Goal: Find specific page/section: Find specific page/section

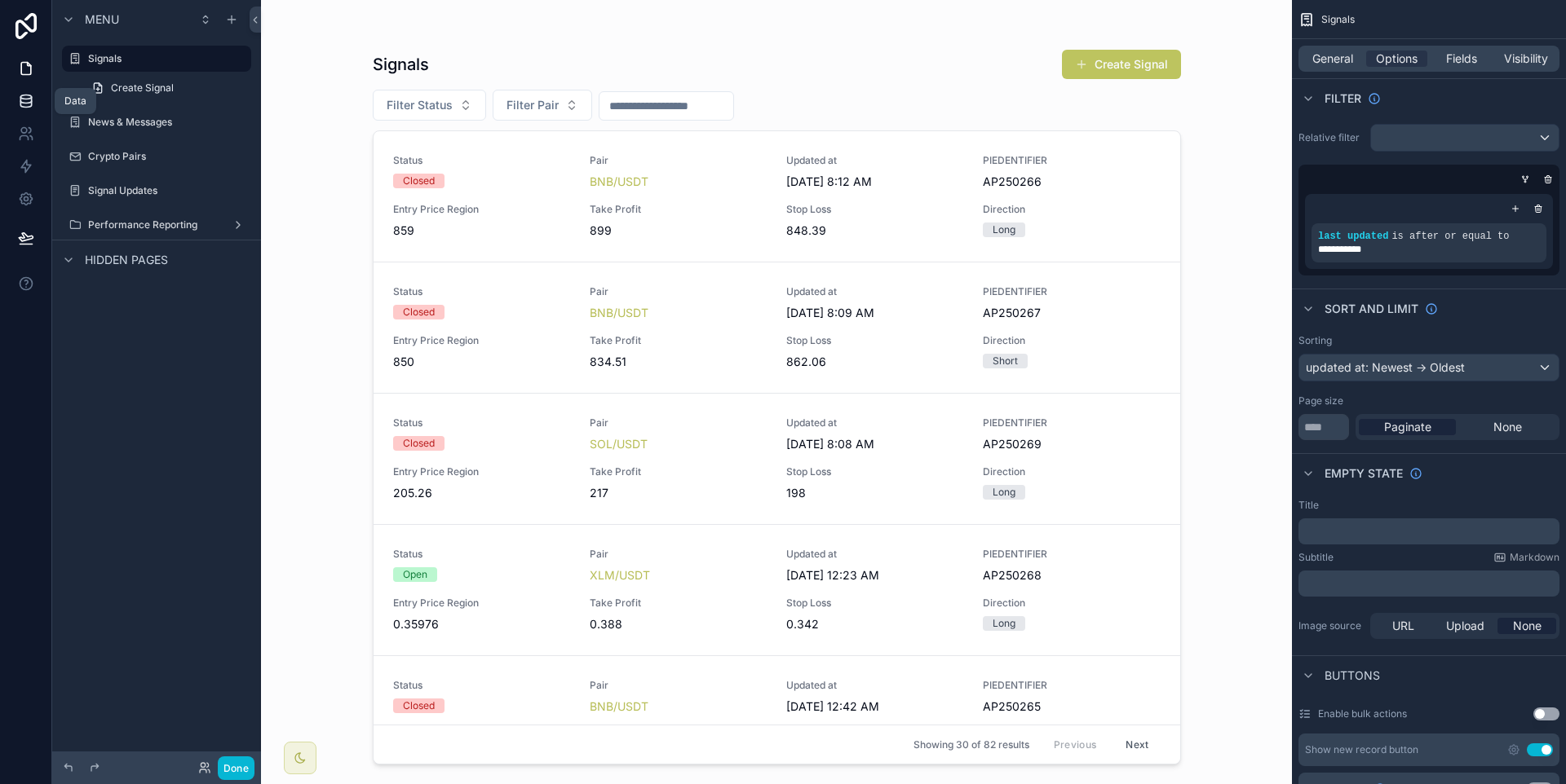
click at [40, 110] on link at bounding box center [26, 100] width 51 height 32
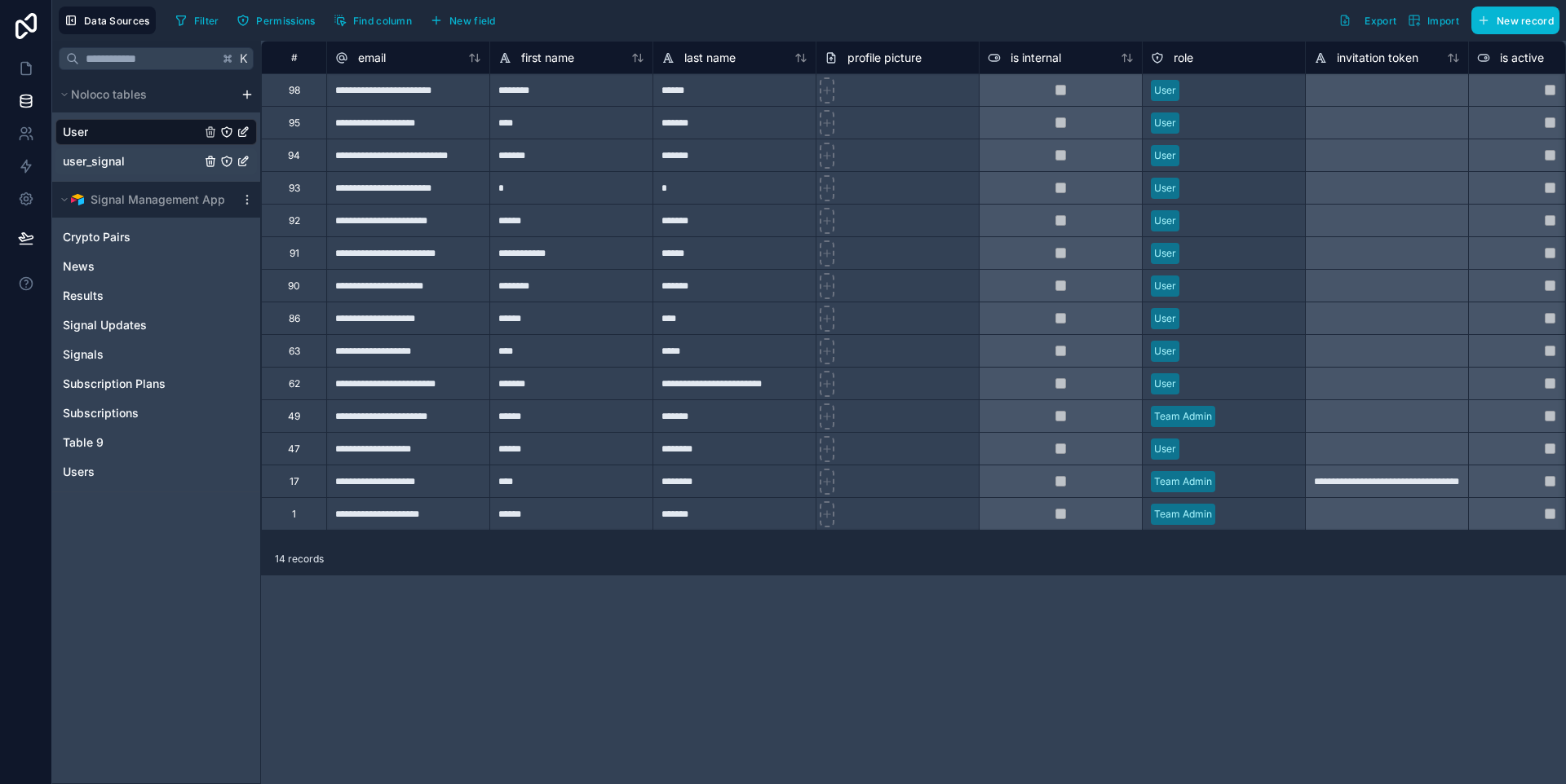
click at [76, 158] on span "user_signal" at bounding box center [93, 162] width 62 height 17
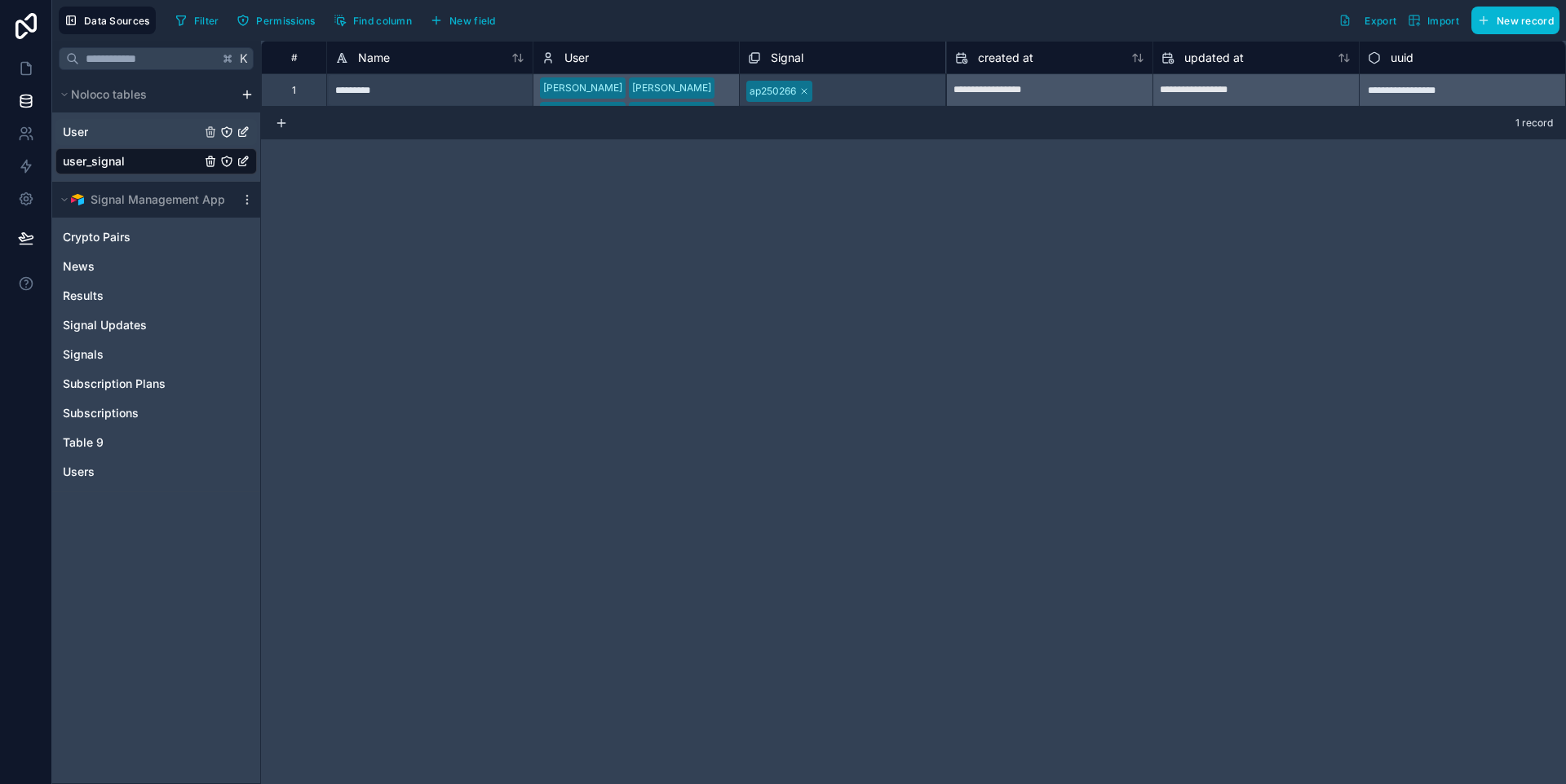
click at [133, 135] on div "User" at bounding box center [155, 132] width 201 height 26
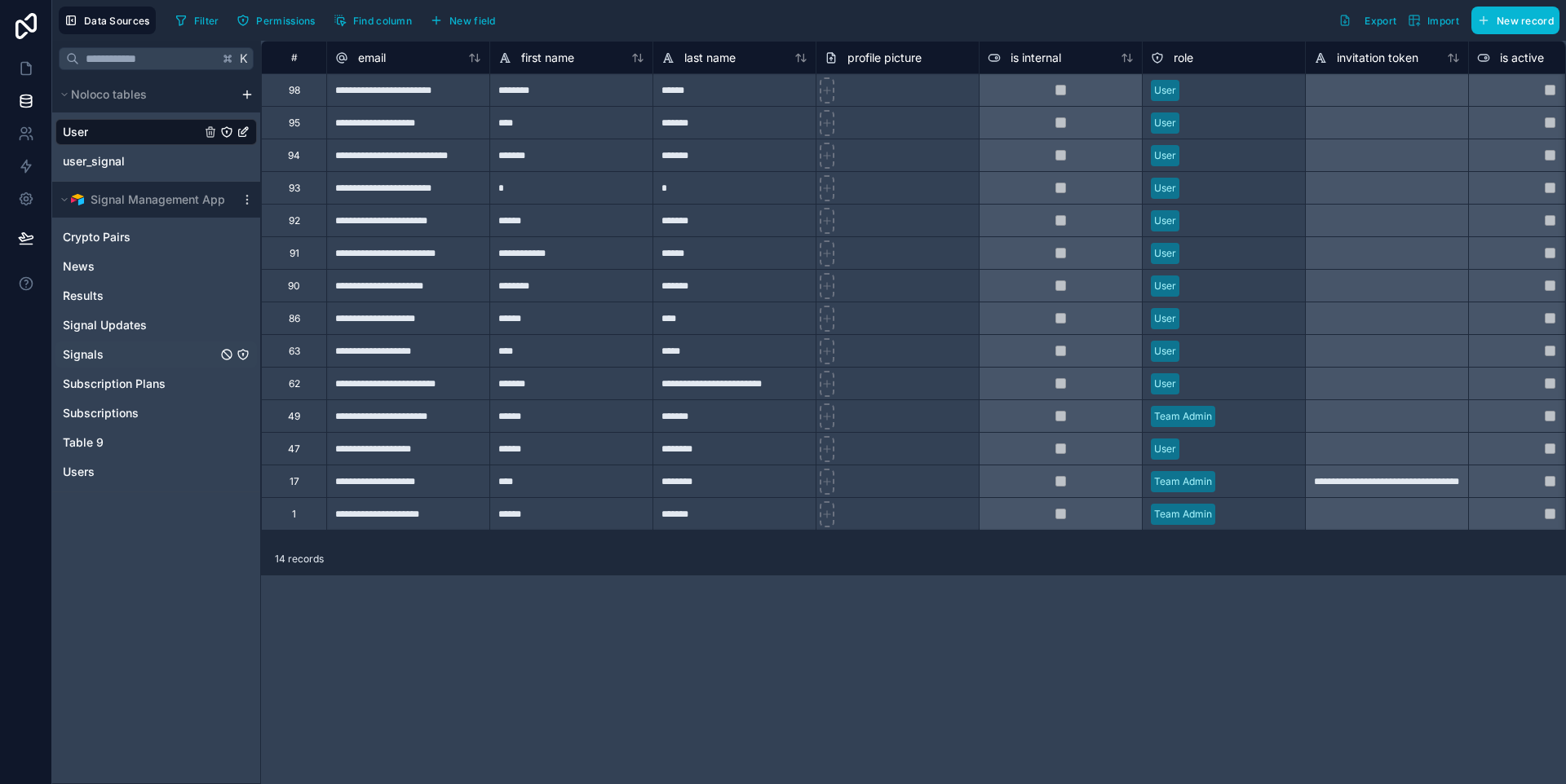
click at [100, 356] on span "Signals" at bounding box center [83, 355] width 40 height 17
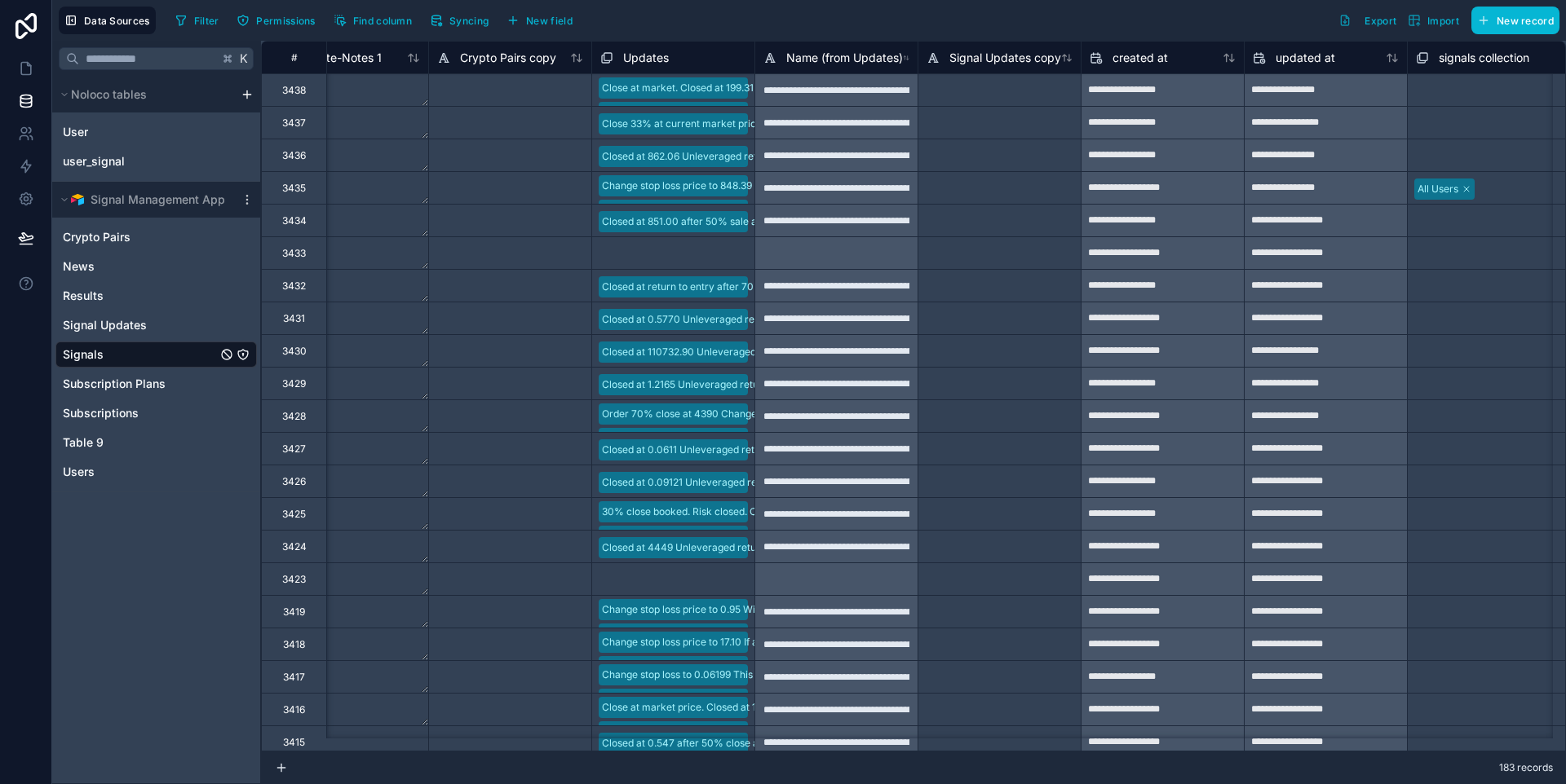
scroll to position [0, 3668]
